Goal: Contribute content

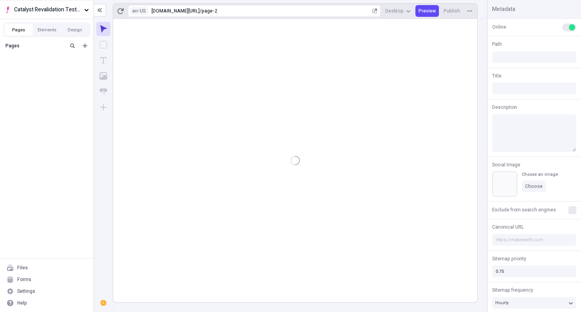
type input "/page-2"
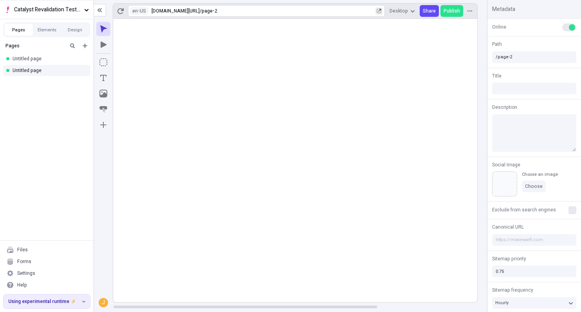
click at [379, 9] on icon "button" at bounding box center [378, 11] width 5 height 5
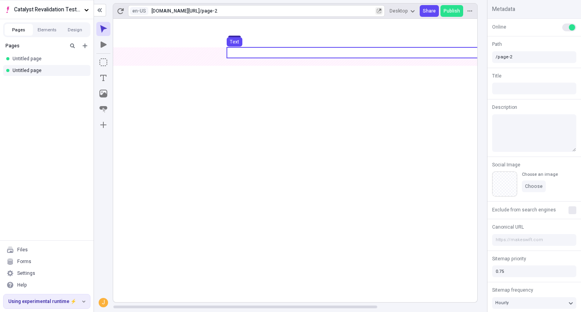
click at [247, 52] on use at bounding box center [364, 52] width 274 height 11
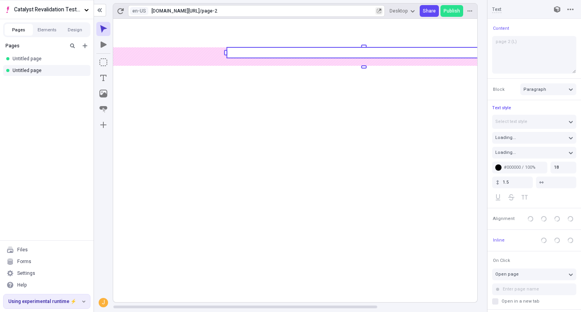
click at [247, 52] on rect at bounding box center [364, 52] width 274 height 11
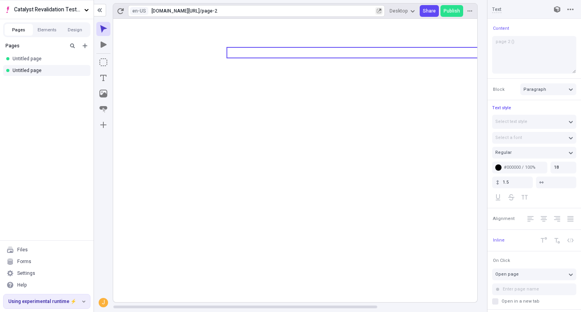
type textarea "page 2 (M)"
click at [346, 279] on icon at bounding box center [363, 160] width 501 height 283
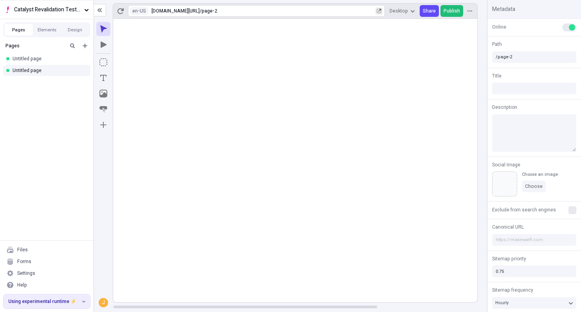
click at [452, 10] on span "Publish" at bounding box center [451, 11] width 16 height 6
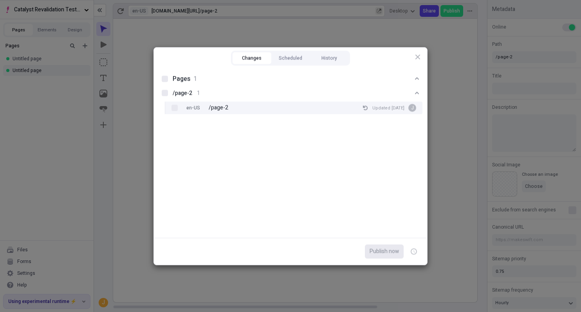
click at [227, 108] on div "en-US /page-2 Updated [DATE] J" at bounding box center [300, 107] width 245 height 13
checkbox input "true"
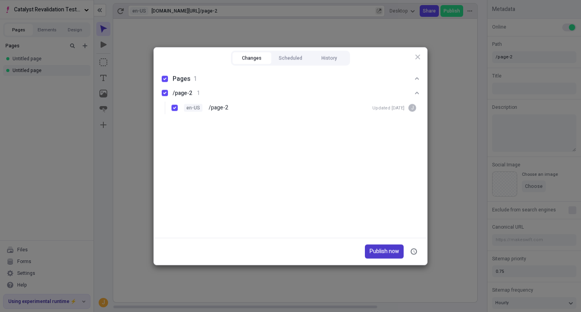
click at [386, 254] on span "Publish now" at bounding box center [383, 251] width 29 height 9
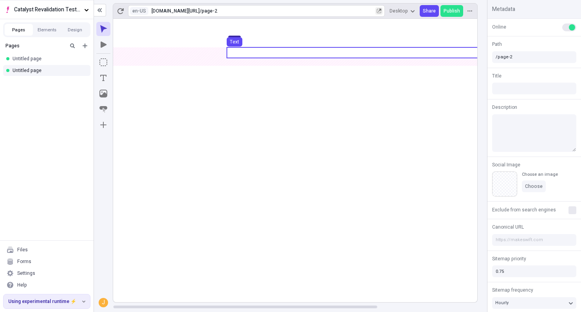
click at [256, 52] on use at bounding box center [364, 52] width 274 height 11
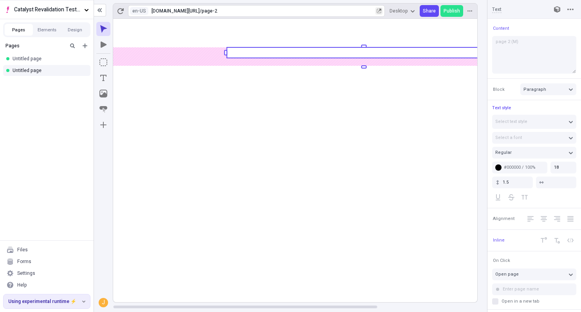
click at [256, 52] on rect at bounding box center [364, 52] width 274 height 11
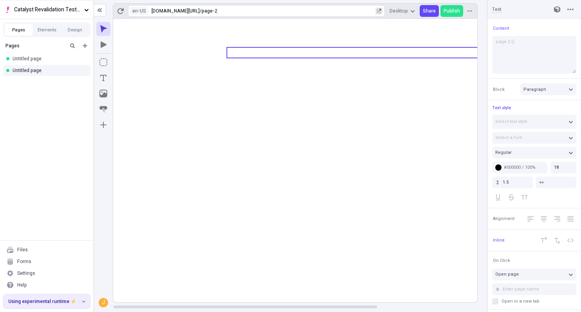
type textarea "page 2 (N)"
click at [297, 285] on icon at bounding box center [363, 160] width 501 height 283
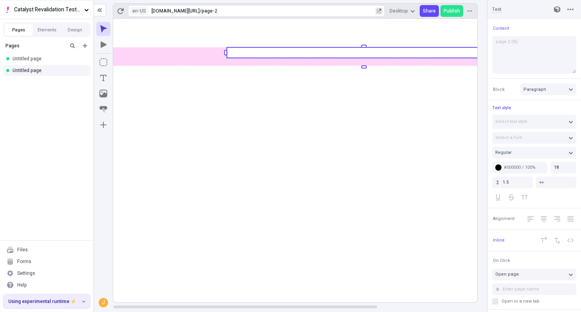
click at [297, 285] on rect at bounding box center [363, 160] width 501 height 283
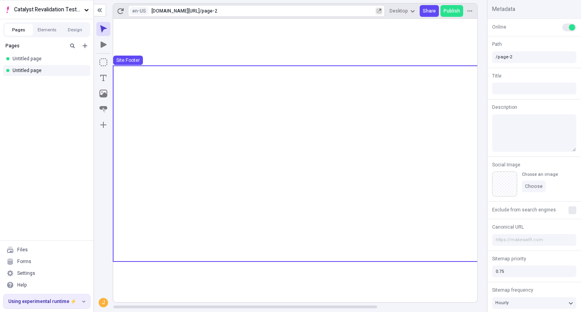
click at [360, 243] on use at bounding box center [363, 163] width 501 height 194
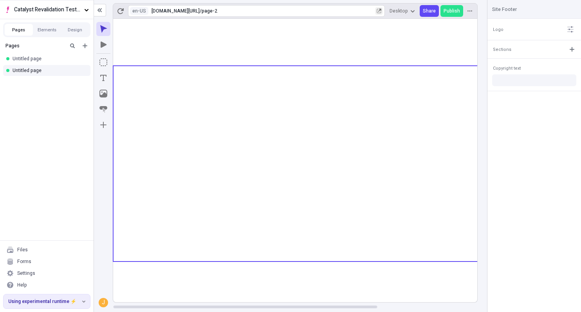
click at [359, 286] on rect at bounding box center [363, 160] width 501 height 283
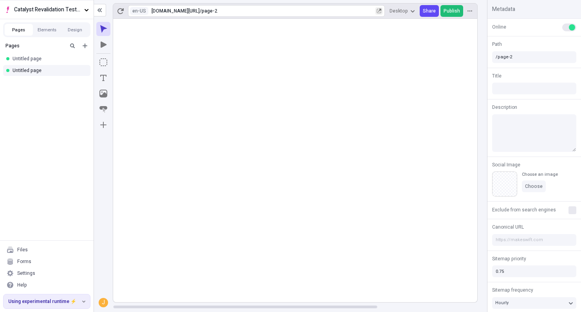
click at [454, 9] on span "Publish" at bounding box center [451, 11] width 16 height 6
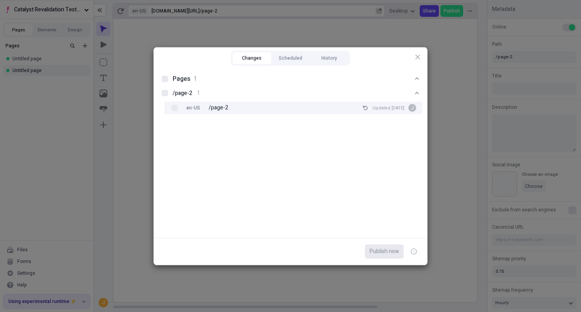
click at [275, 113] on div "en-US /page-2 Updated [DATE] J" at bounding box center [300, 107] width 245 height 13
checkbox input "true"
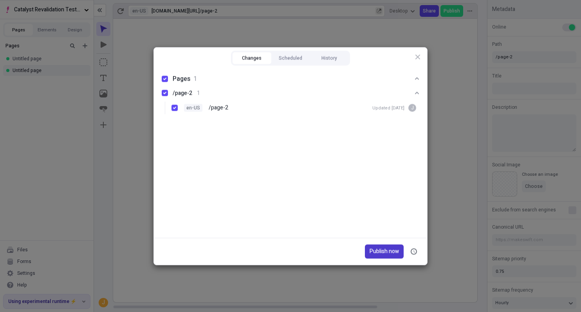
click at [379, 252] on span "Publish now" at bounding box center [383, 251] width 29 height 9
